Goal: Communication & Community: Answer question/provide support

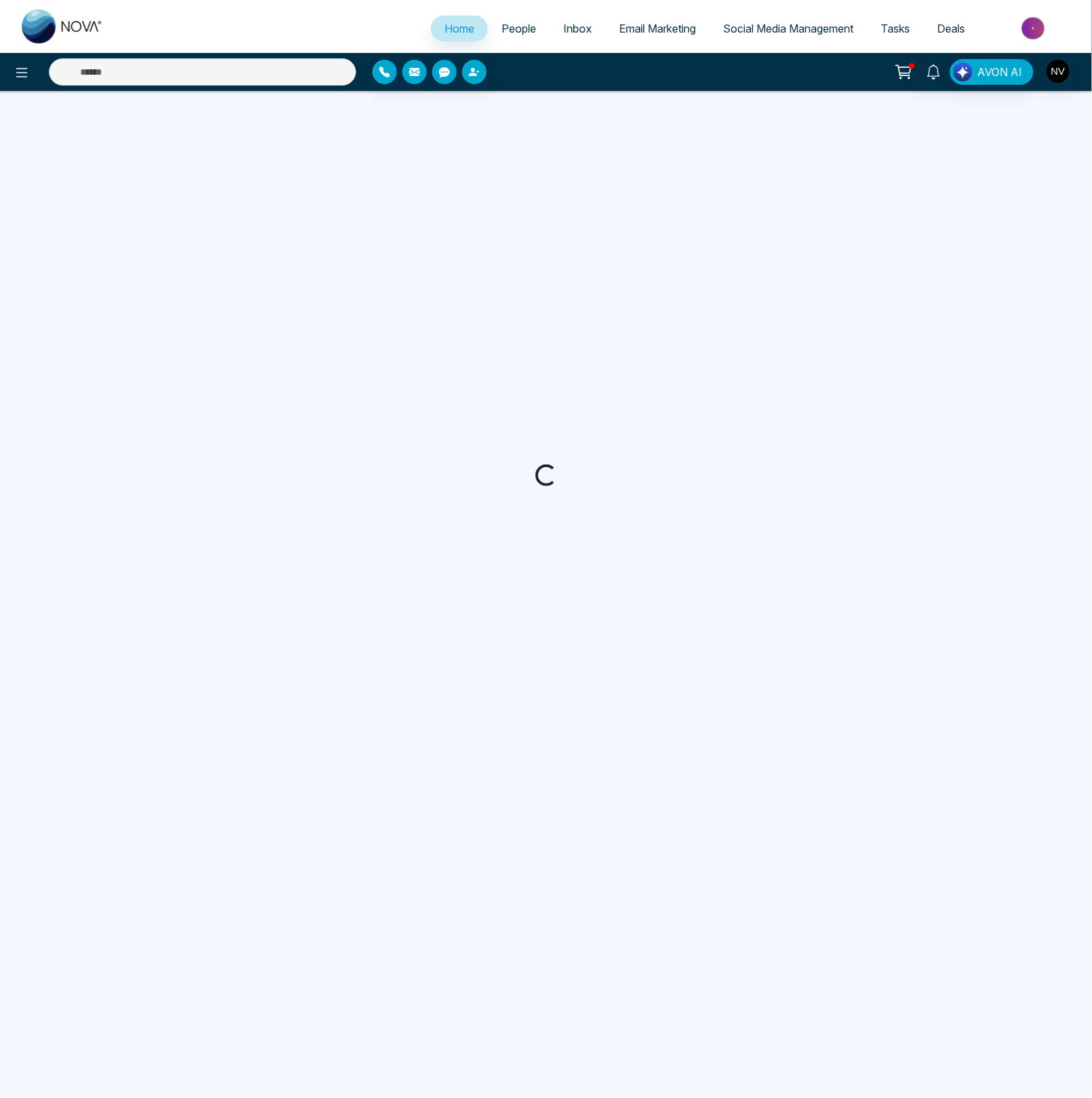
select select "*"
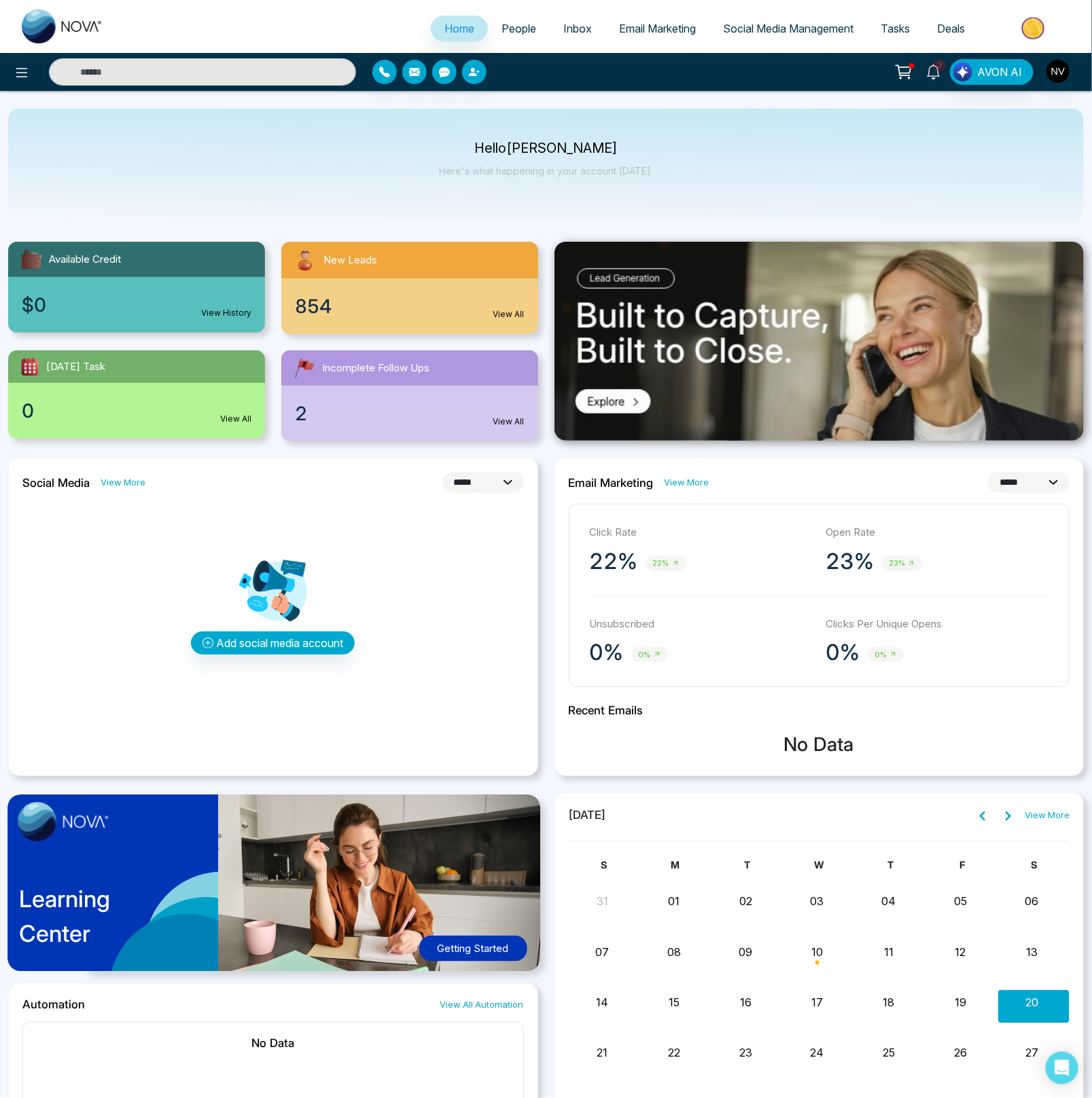
click at [940, 69] on span "2" at bounding box center [940, 65] width 12 height 12
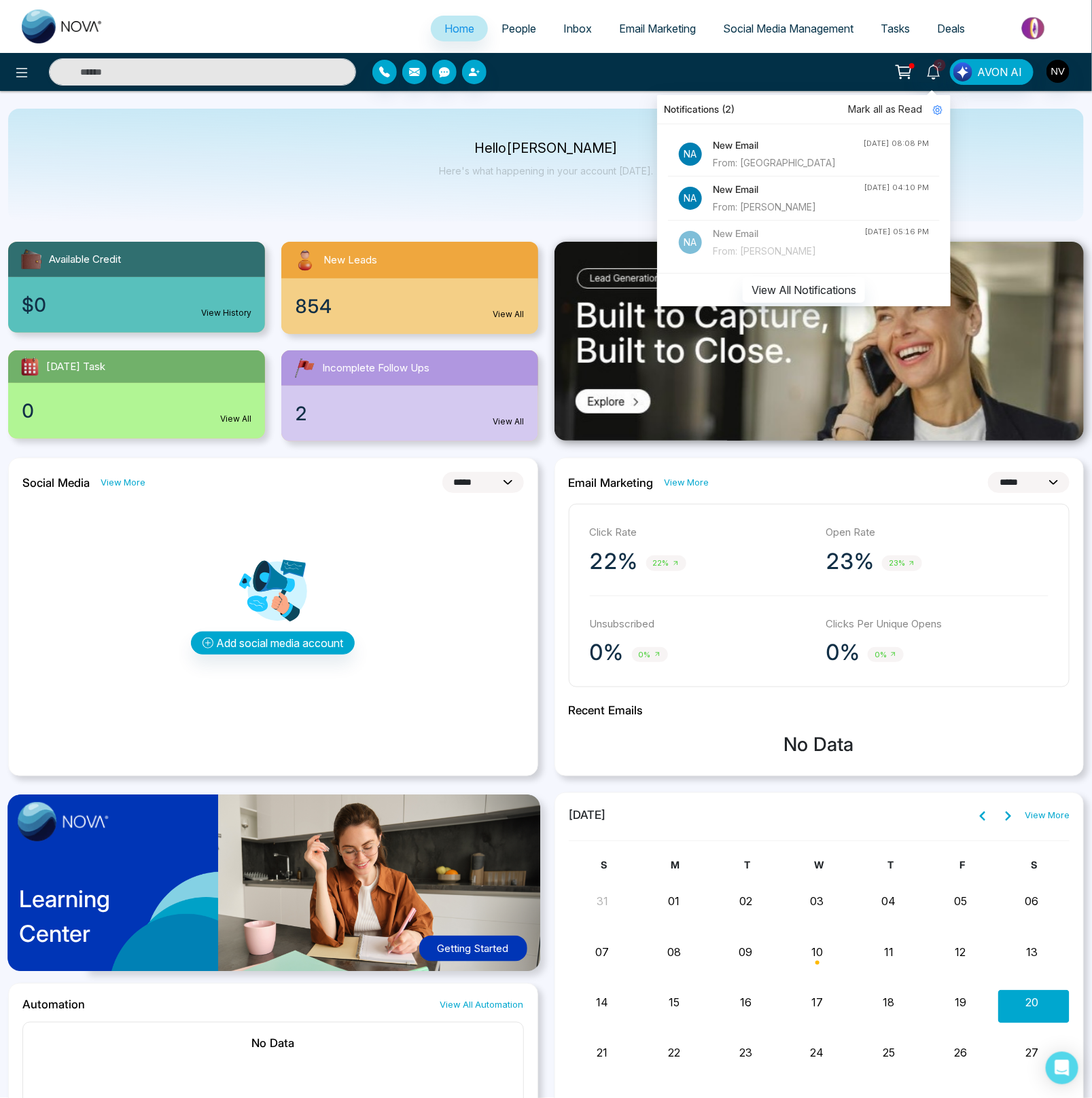
click at [819, 200] on div "From: [PERSON_NAME]" at bounding box center [788, 207] width 151 height 15
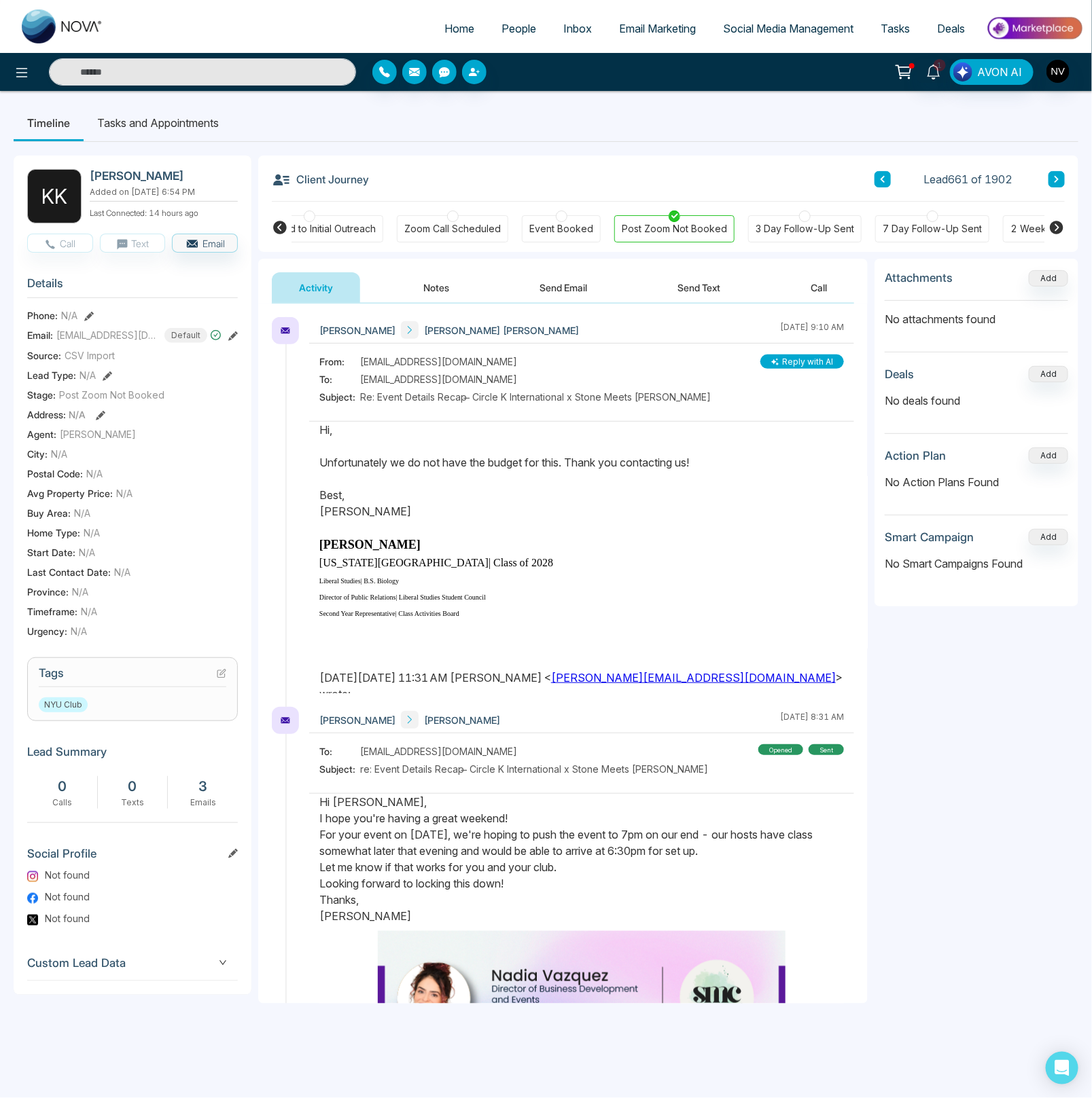
scroll to position [0, 252]
click at [932, 71] on icon at bounding box center [933, 71] width 15 height 15
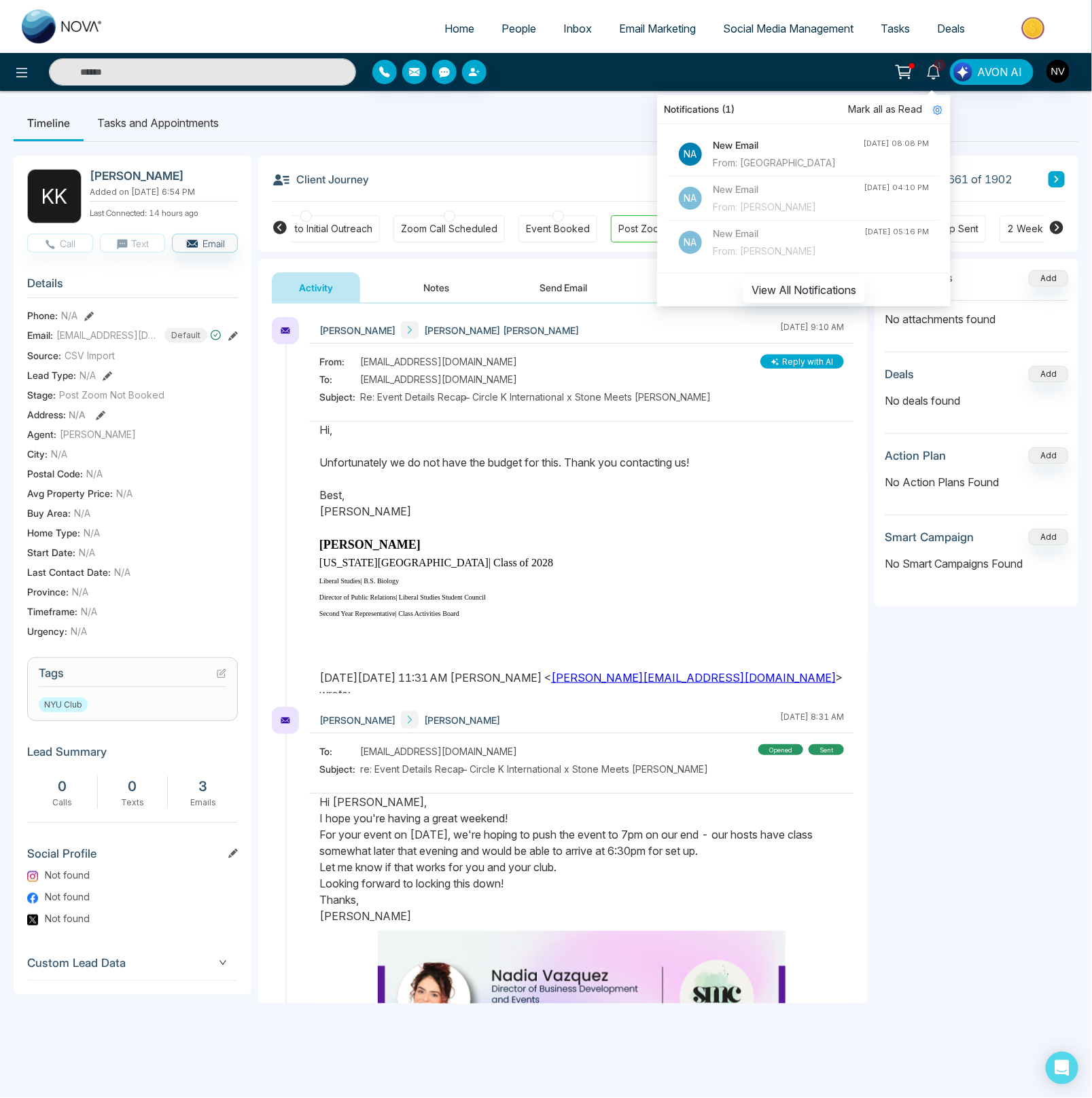
click at [824, 156] on div "From: [GEOGRAPHIC_DATA]" at bounding box center [788, 162] width 150 height 15
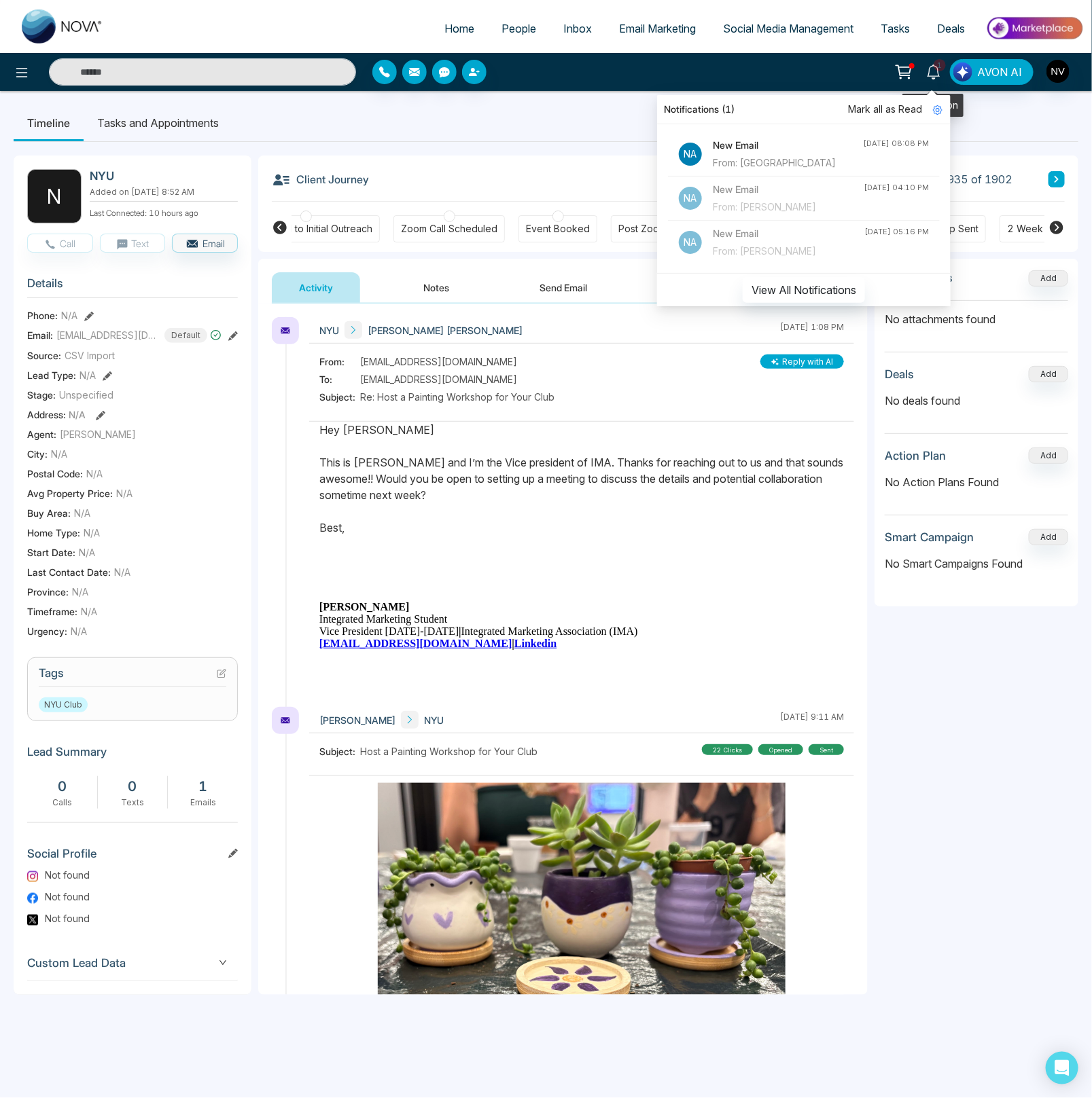
click at [944, 78] on link "1" at bounding box center [934, 71] width 33 height 24
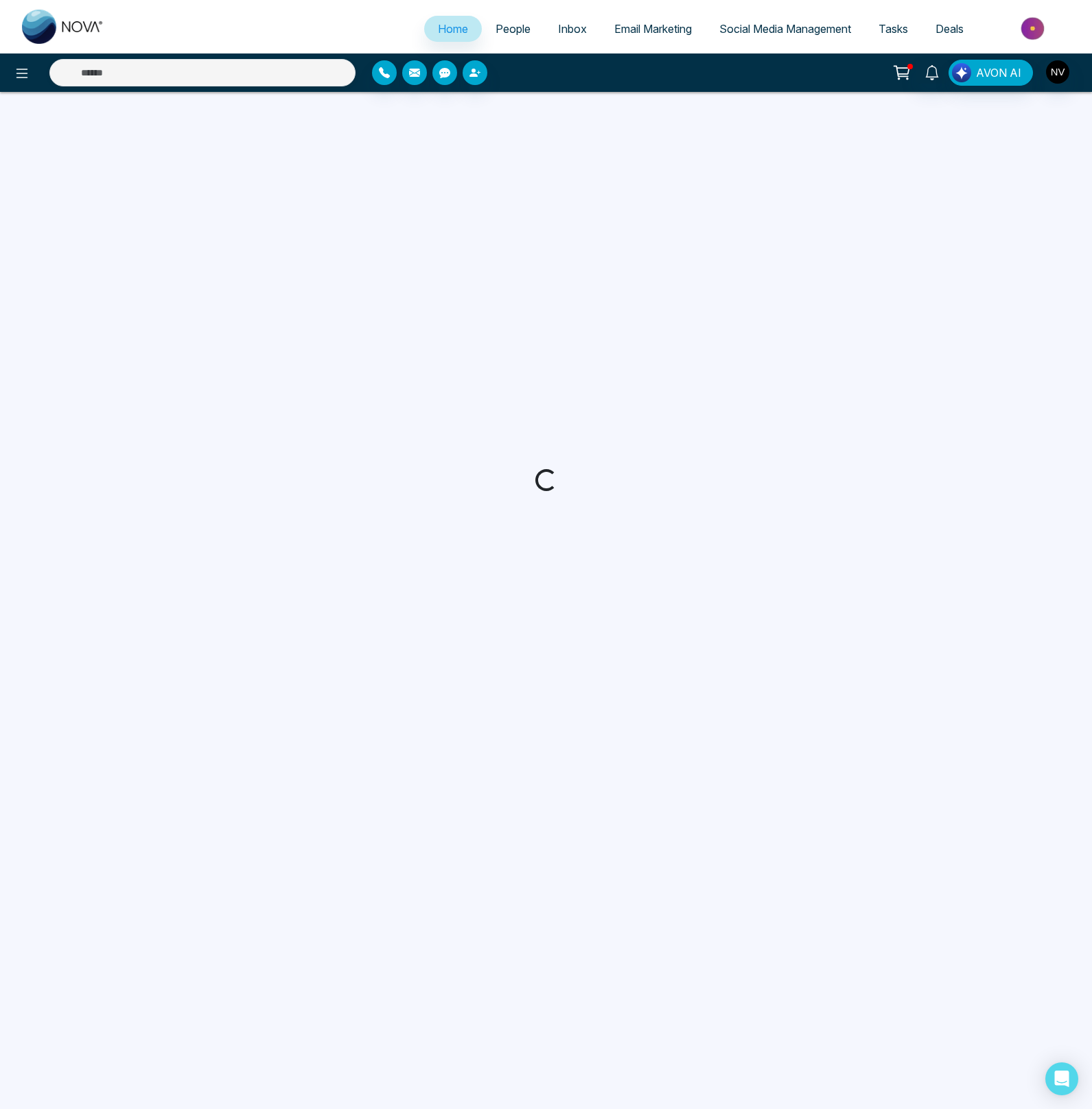
select select "*"
